Goal: Task Accomplishment & Management: Manage account settings

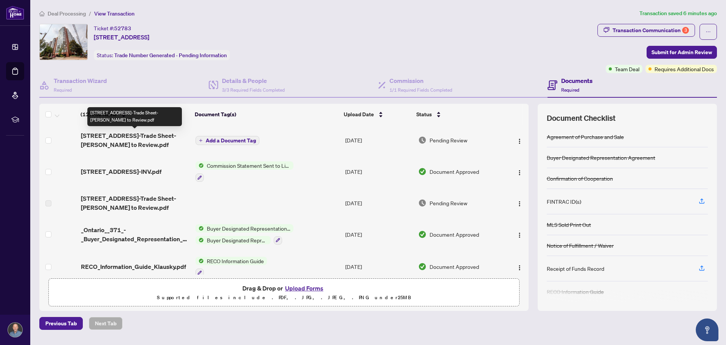
click at [107, 131] on span "[STREET_ADDRESS]-Trade Sheet-[PERSON_NAME] to Review.pdf" at bounding box center [135, 140] width 109 height 18
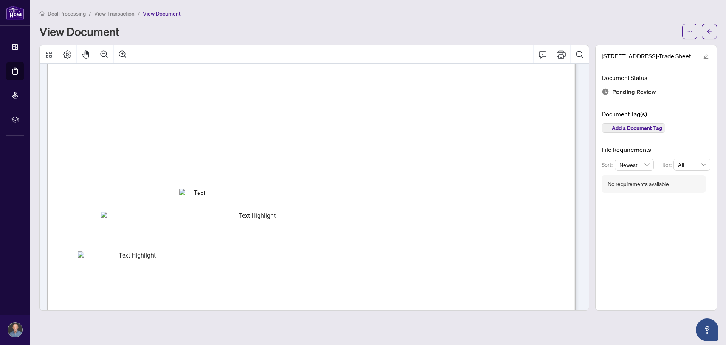
scroll to position [151, 0]
click at [150, 253] on span "Anniversary: [DATE]" at bounding box center [123, 252] width 54 height 6
click at [195, 219] on span "(A) 12569 - [PERSON_NAME]#:817276900" at bounding box center [136, 219] width 117 height 6
click at [189, 270] on span "$11,250.00" at bounding box center [174, 273] width 30 height 6
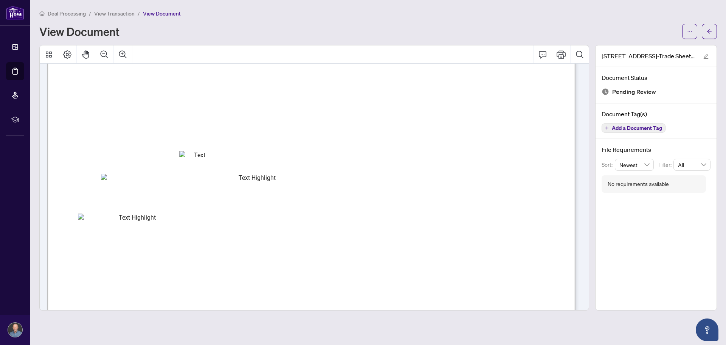
click at [187, 260] on span "End Cnt: 1.00" at bounding box center [169, 262] width 35 height 6
click at [150, 253] on span "Anniversary: [DATE]" at bounding box center [123, 252] width 54 height 6
click at [170, 243] on span "(A) 12569 - [PERSON_NAME]" at bounding box center [135, 241] width 69 height 6
click at [150, 249] on span "Anniversary: [DATE]" at bounding box center [123, 252] width 54 height 6
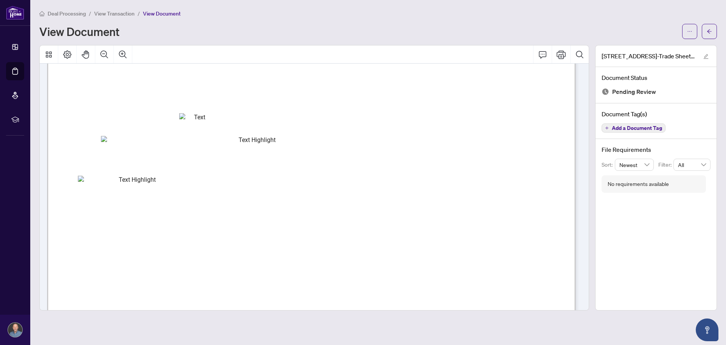
click at [188, 247] on span "$450.00" at bounding box center [177, 246] width 21 height 6
click at [187, 222] on span "End Cnt: 1.00" at bounding box center [169, 225] width 35 height 6
